Goal: Transaction & Acquisition: Purchase product/service

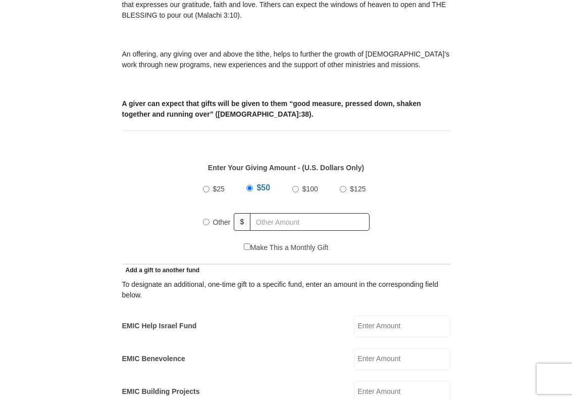
scroll to position [317, 0]
click at [206, 223] on input "Other" at bounding box center [206, 222] width 7 height 7
radio input "true"
click at [206, 223] on input "Other" at bounding box center [206, 221] width 7 height 7
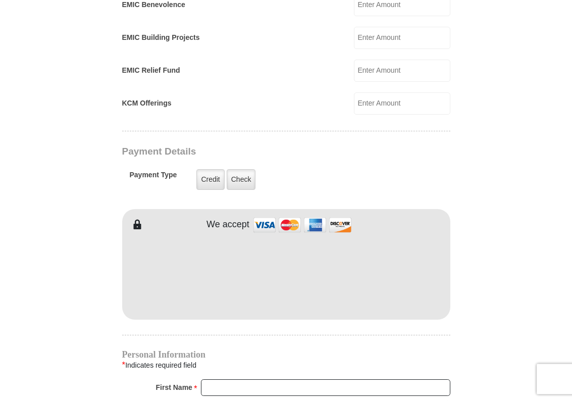
scroll to position [677, 0]
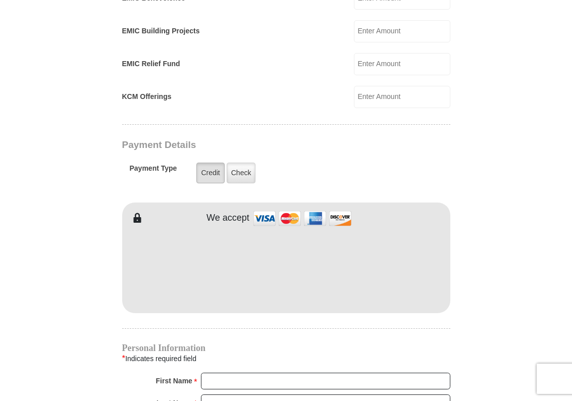
type input "545.00"
click at [210, 173] on label "Credit" at bounding box center [210, 173] width 28 height 21
click at [0, 0] on input "Credit" at bounding box center [0, 0] width 0 height 0
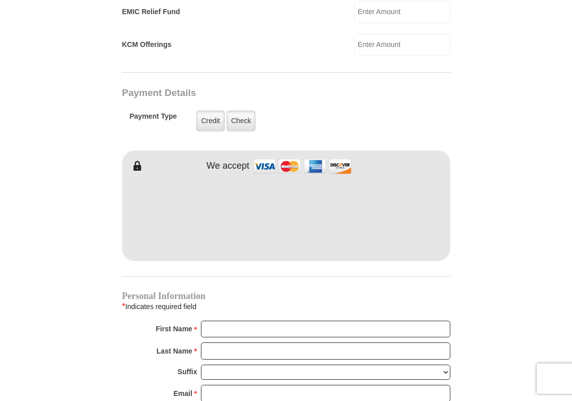
scroll to position [780, 0]
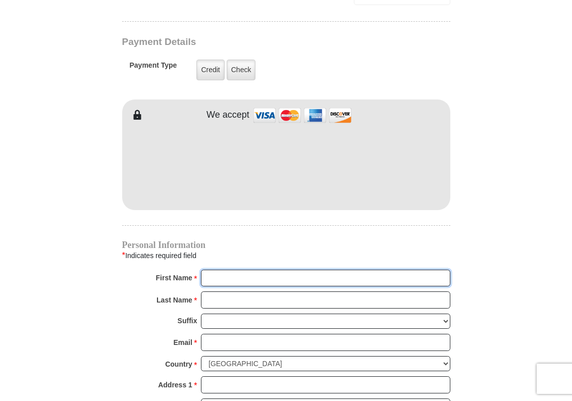
click at [218, 274] on input "First Name *" at bounding box center [325, 278] width 249 height 17
type input "[PERSON_NAME]"
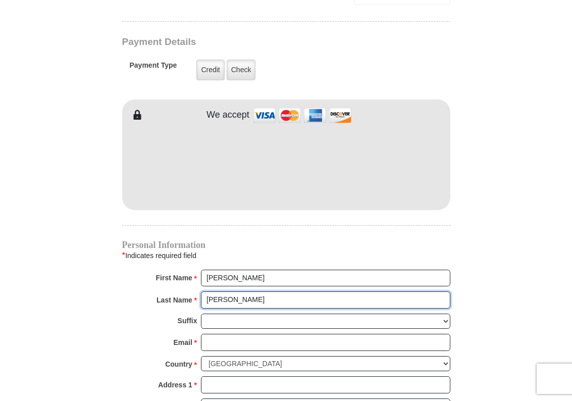
type input "[PERSON_NAME]"
type input "4712 Waterford D"
type input "[PERSON_NAME]"
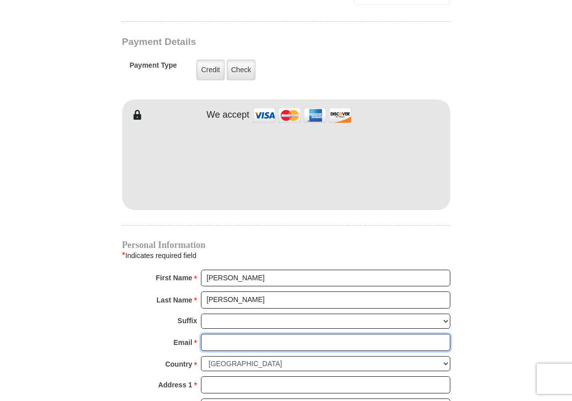
type input "[EMAIL_ADDRESS][DOMAIN_NAME]"
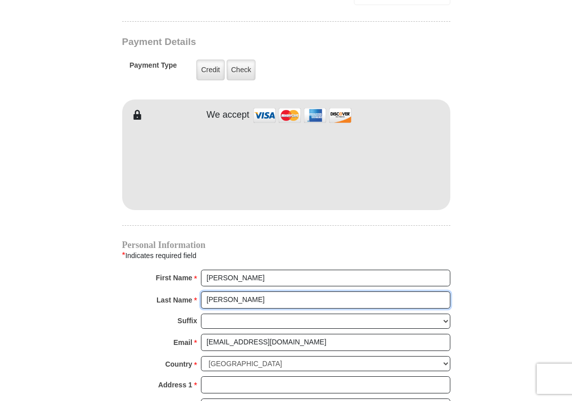
type input "4712 Waterford D"
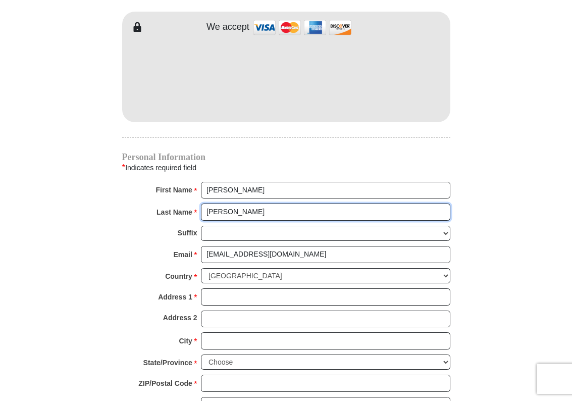
scroll to position [883, 0]
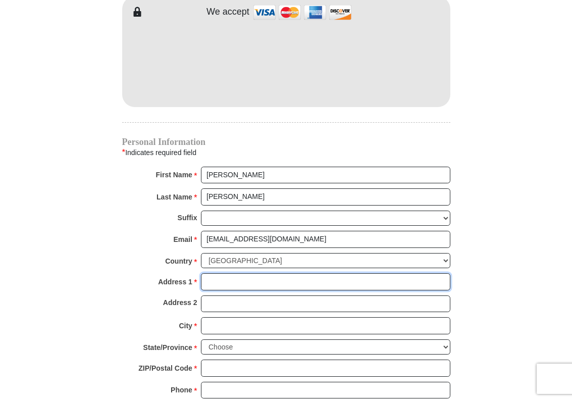
click at [210, 282] on input "Address 1 *" at bounding box center [325, 281] width 249 height 17
type input "[STREET_ADDRESS]"
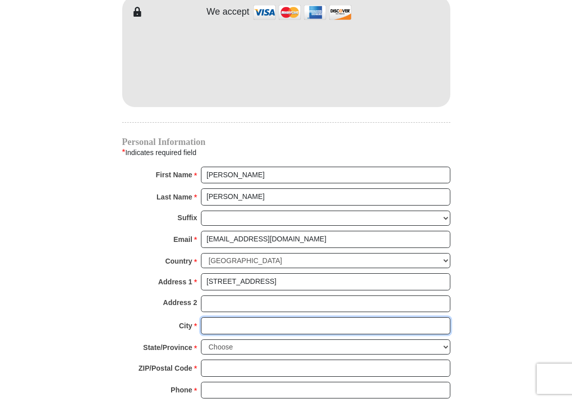
type input "[GEOGRAPHIC_DATA]"
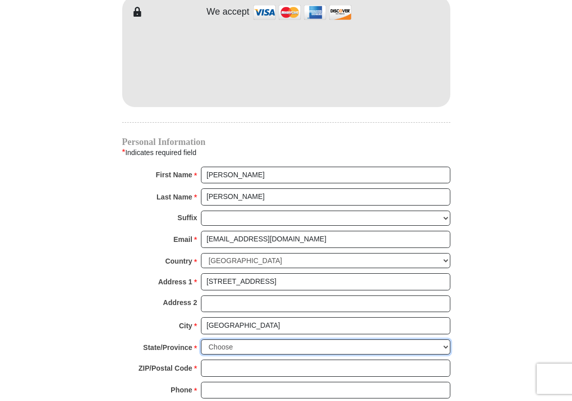
select select "[GEOGRAPHIC_DATA]"
type input "76179"
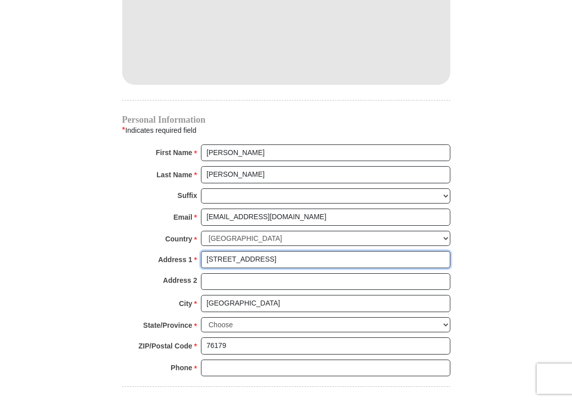
scroll to position [935, 0]
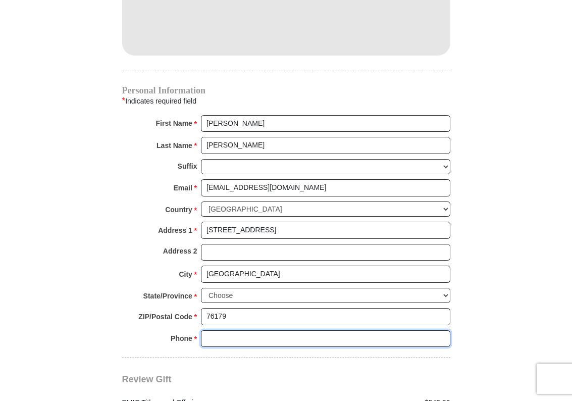
click at [206, 338] on input "Phone * *" at bounding box center [325, 338] width 249 height 17
type input "2"
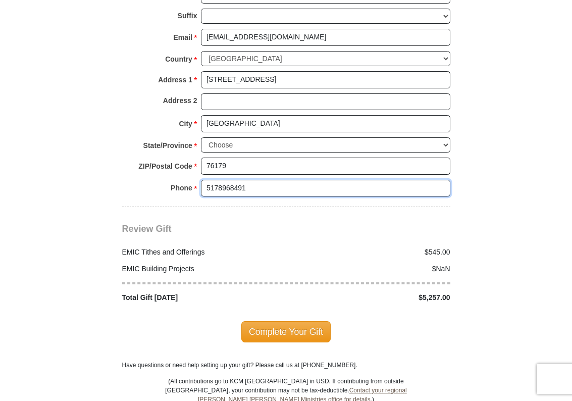
scroll to position [1089, 0]
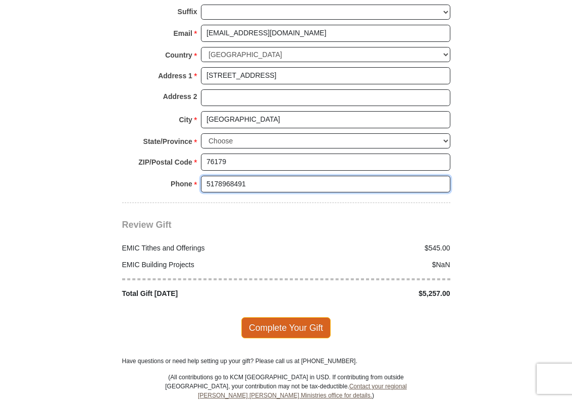
type input "5178968491"
click at [287, 323] on span "Complete Your Gift" at bounding box center [285, 327] width 89 height 21
